Goal: Find specific page/section: Find specific page/section

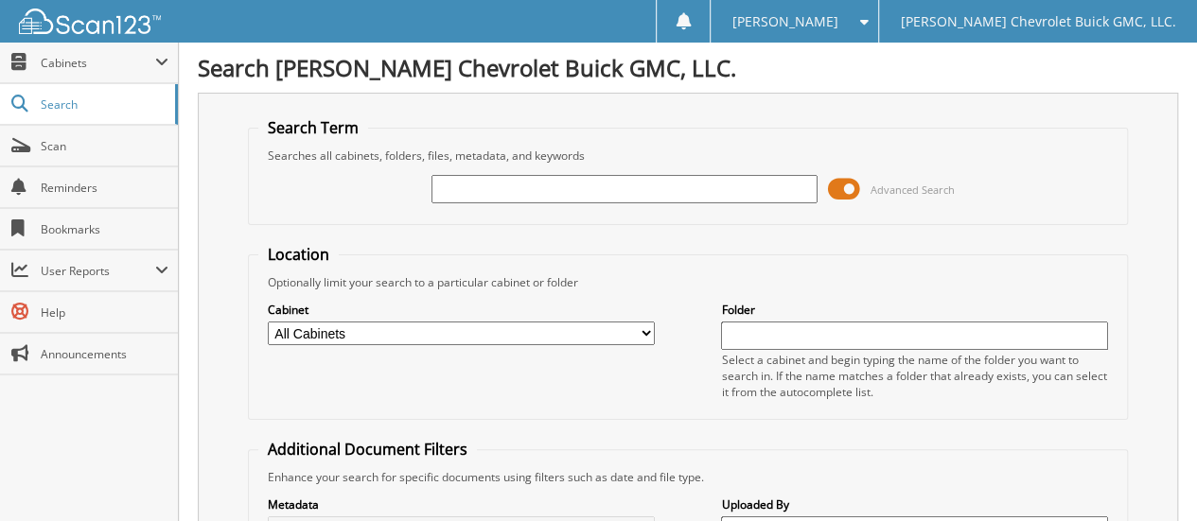
click at [456, 190] on input "text" at bounding box center [625, 189] width 387 height 28
type input "25701A"
click at [438, 337] on select "All Cabinets ACCOUNTS PAYABLE CAR DEALS EXTENDED WARRANTY & 3M PARTS SERVICE RO…" at bounding box center [461, 334] width 387 height 24
select select "32631"
click at [268, 322] on select "All Cabinets ACCOUNTS PAYABLE CAR DEALS EXTENDED WARRANTY & 3M PARTS SERVICE RO…" at bounding box center [461, 334] width 387 height 24
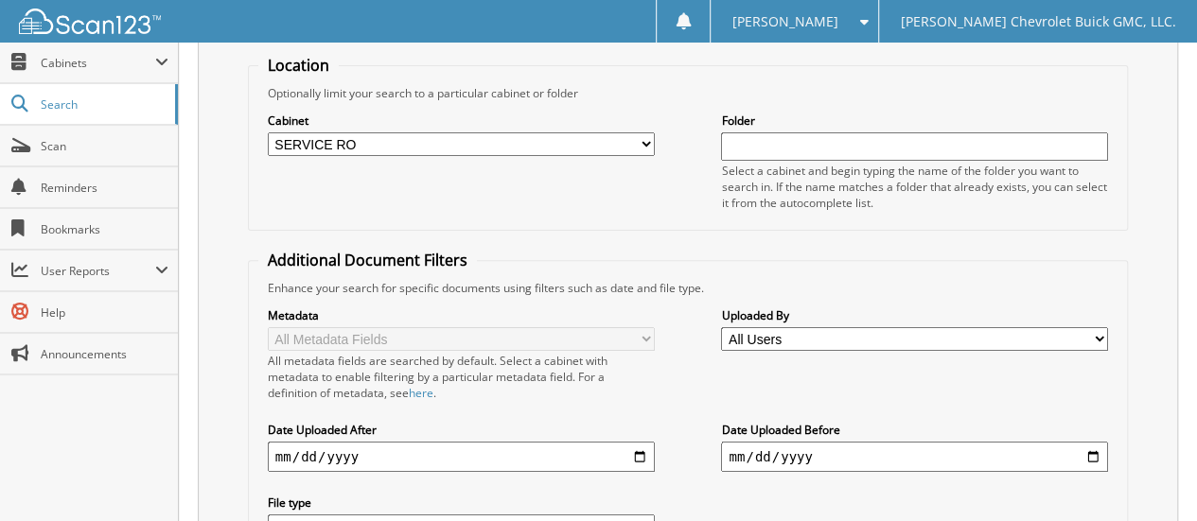
scroll to position [349, 0]
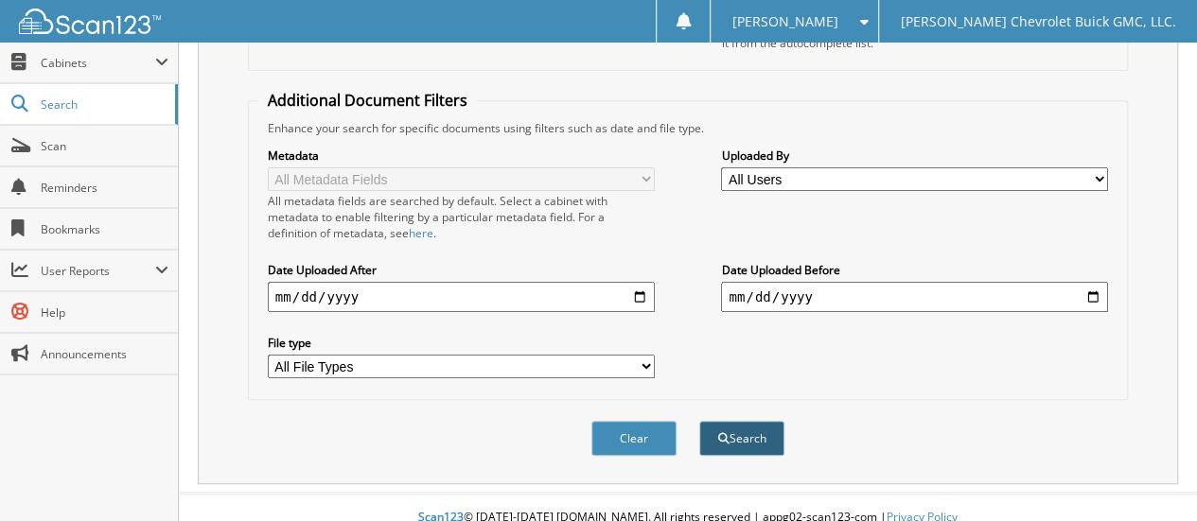
click at [743, 421] on button "Search" at bounding box center [741, 438] width 85 height 35
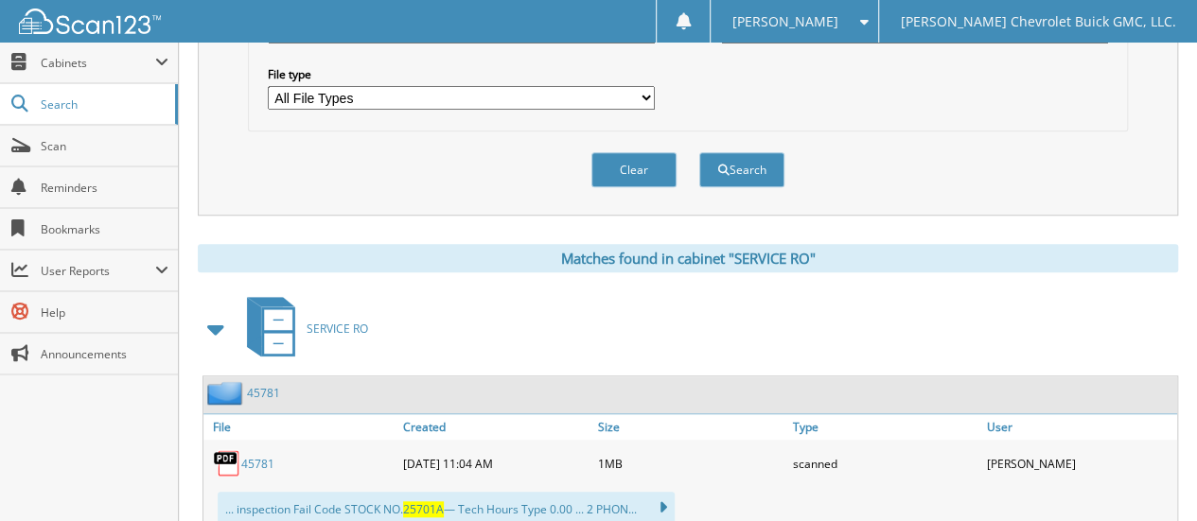
scroll to position [661, 0]
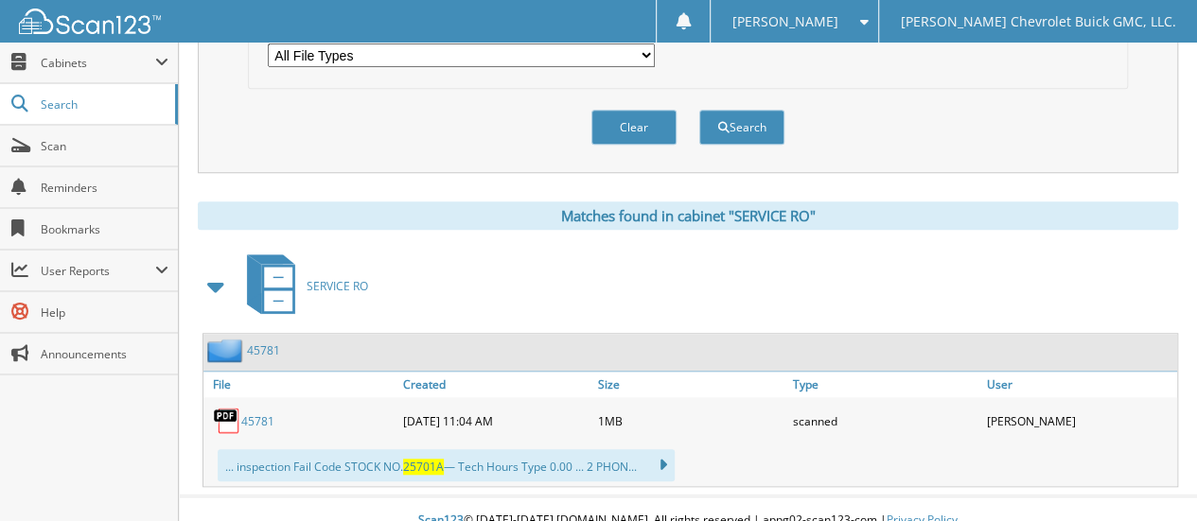
click at [263, 414] on link "45781" at bounding box center [257, 422] width 33 height 16
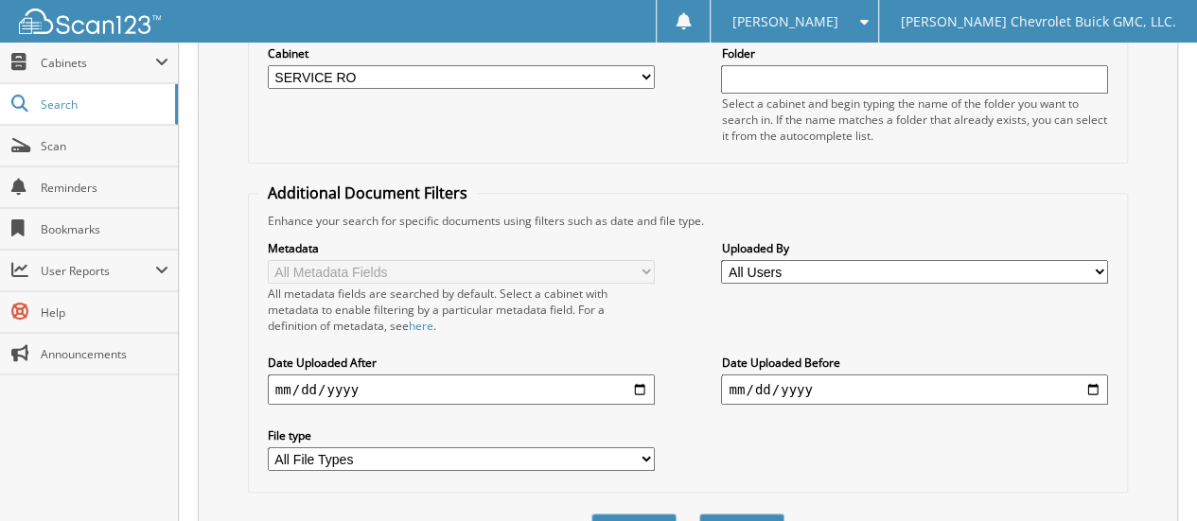
scroll to position [187, 0]
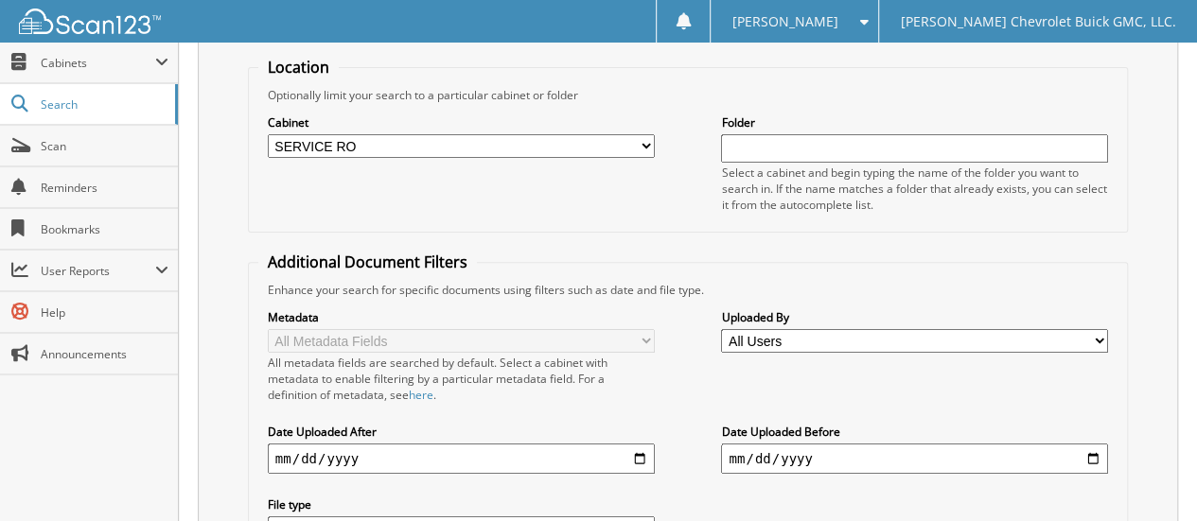
click at [803, 17] on span "[PERSON_NAME]" at bounding box center [786, 21] width 106 height 11
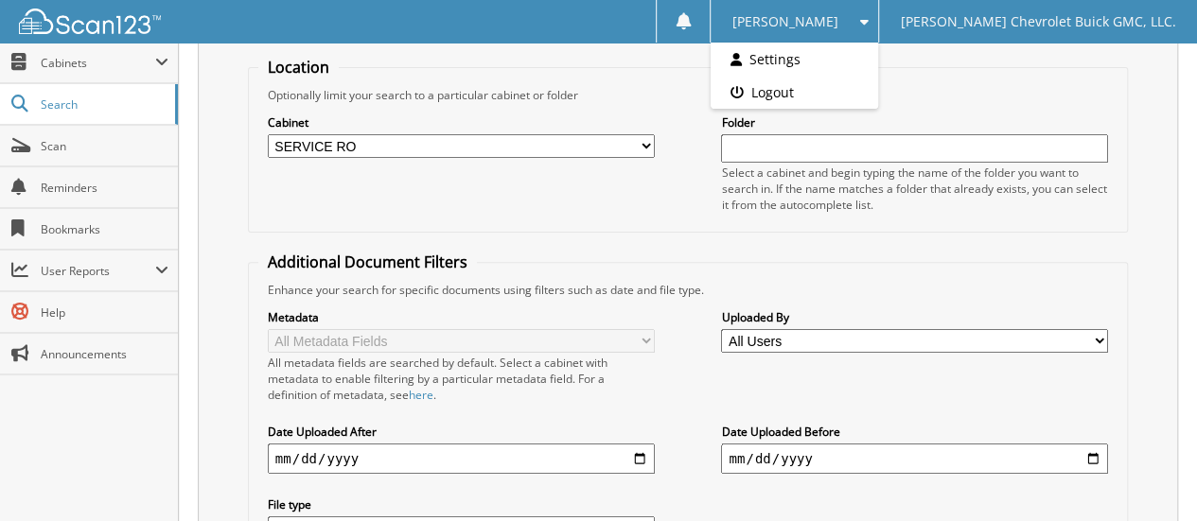
click at [819, 90] on link "Logout" at bounding box center [794, 92] width 167 height 33
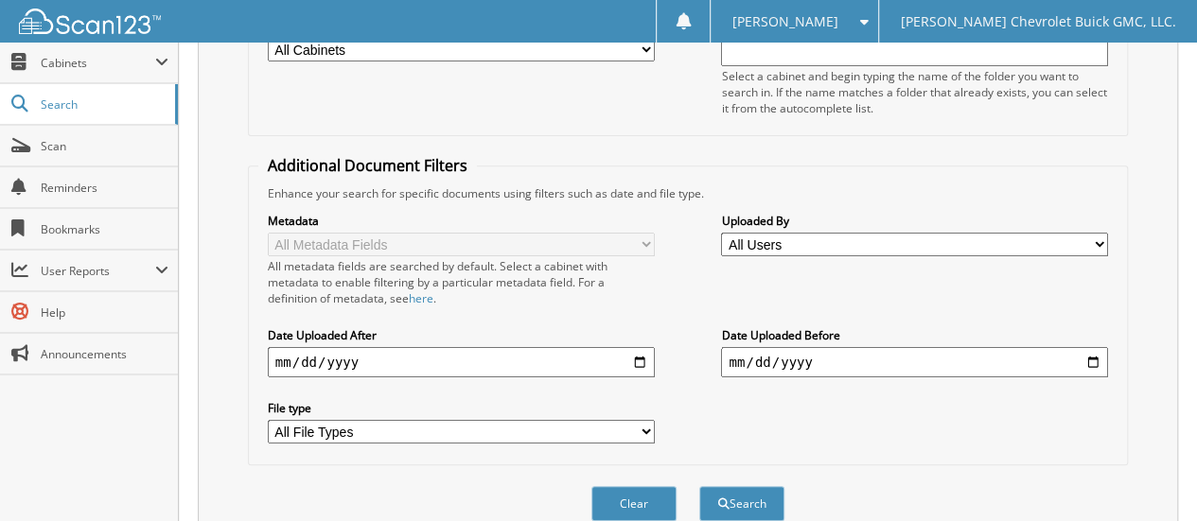
scroll to position [95, 0]
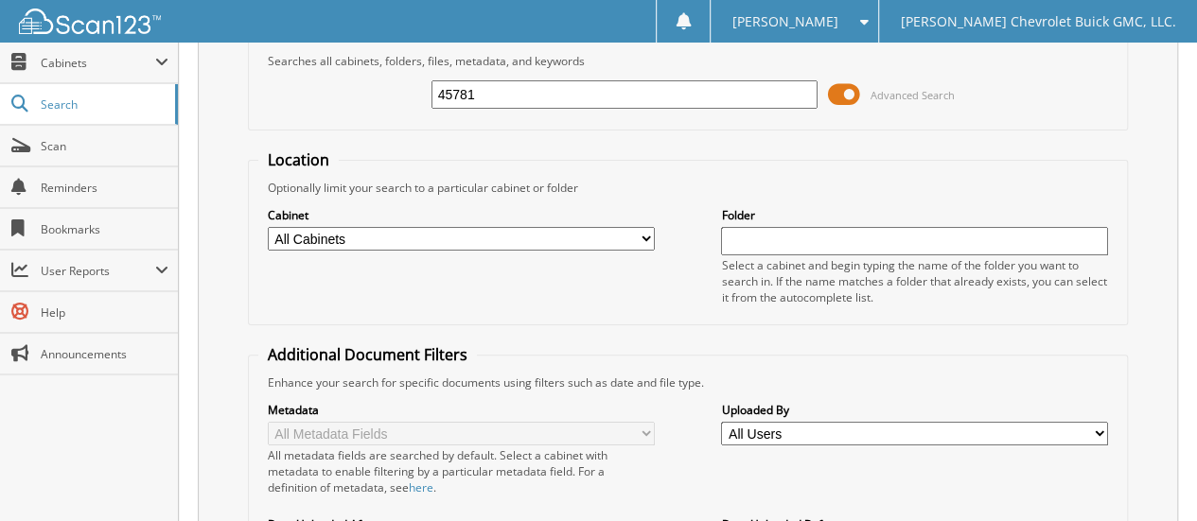
type input "45781"
click at [385, 232] on select "All Cabinets ACCOUNTS PAYABLE CAR DEALS EXTENDED WARRANTY & 3M PARTS SERVICE RO…" at bounding box center [461, 239] width 387 height 24
select select "32631"
click at [268, 227] on select "All Cabinets ACCOUNTS PAYABLE CAR DEALS EXTENDED WARRANTY & 3M PARTS SERVICE RO…" at bounding box center [461, 239] width 387 height 24
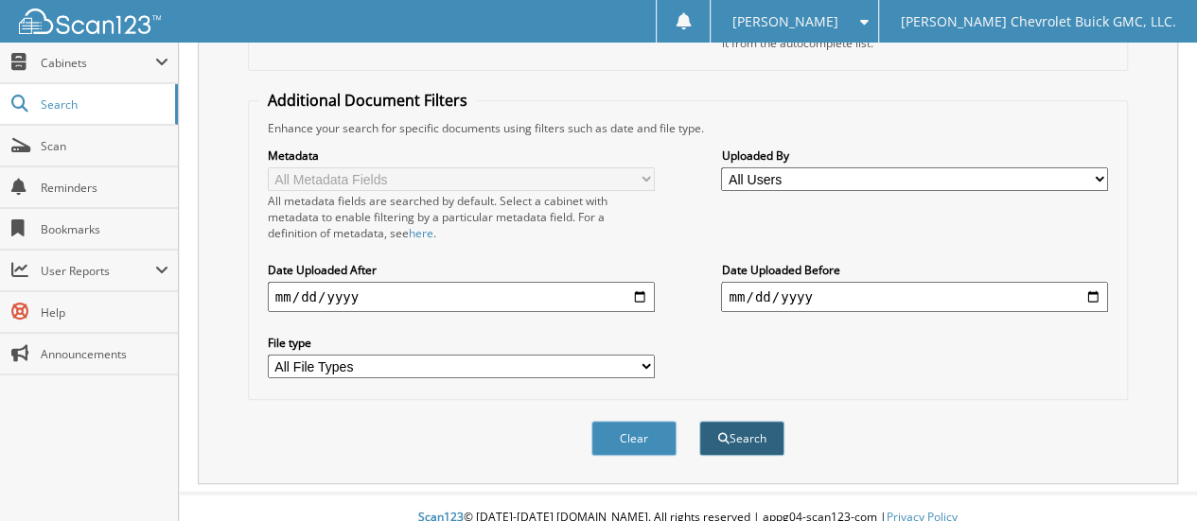
click at [751, 421] on button "Search" at bounding box center [741, 438] width 85 height 35
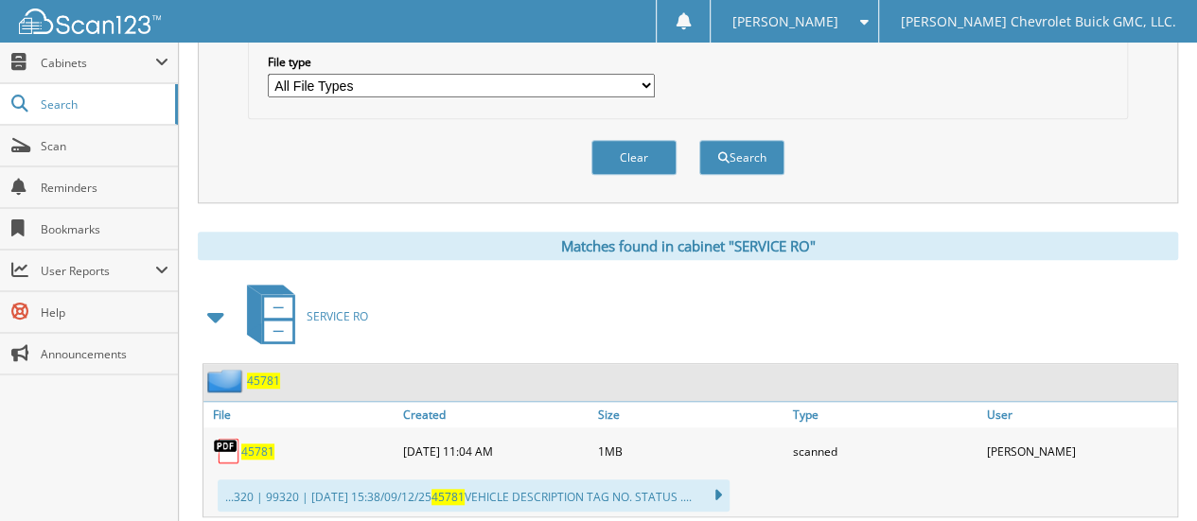
scroll to position [757, 0]
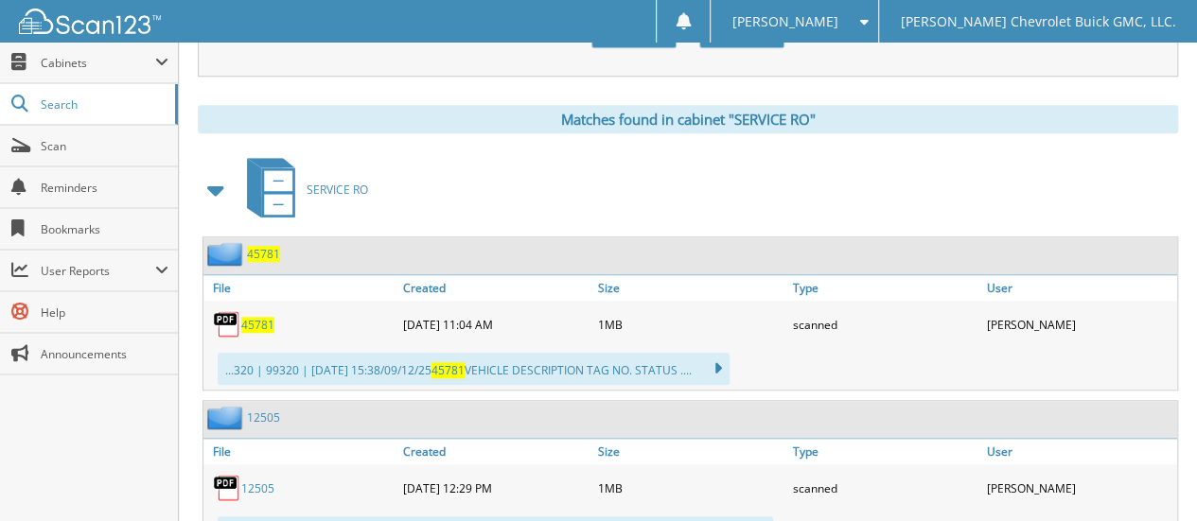
click at [257, 317] on span "45781" at bounding box center [257, 325] width 33 height 16
click at [791, 23] on span "[PERSON_NAME]" at bounding box center [786, 21] width 106 height 11
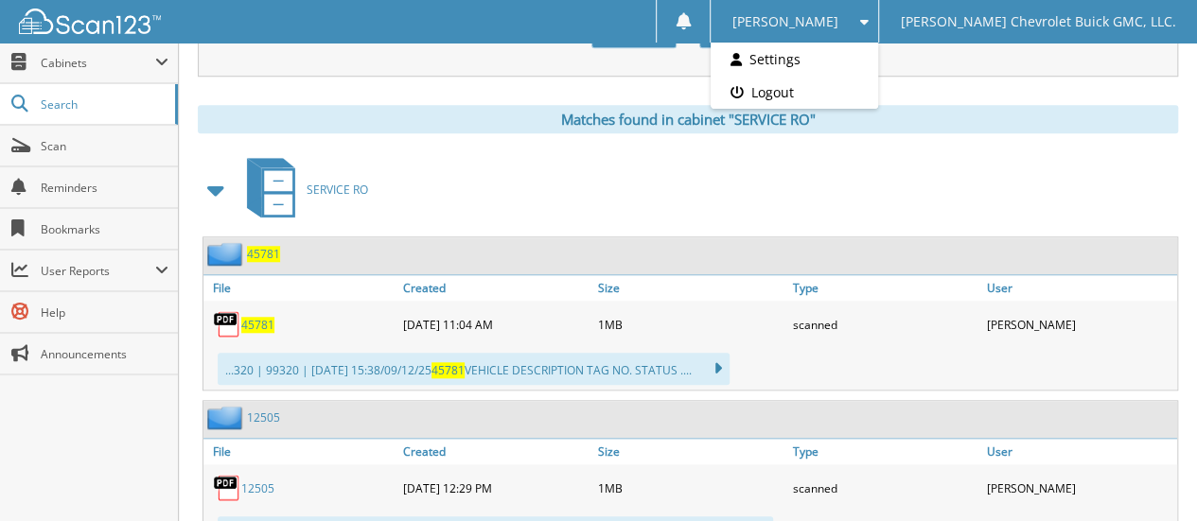
click at [816, 92] on link "Logout" at bounding box center [794, 92] width 167 height 33
